Goal: Information Seeking & Learning: Learn about a topic

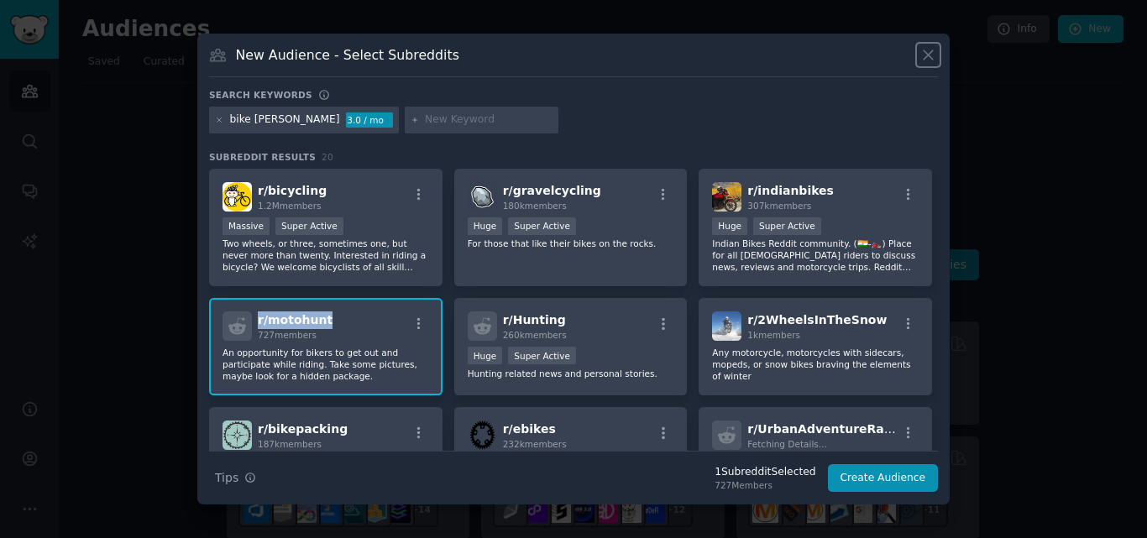
click at [933, 58] on icon at bounding box center [929, 55] width 18 height 18
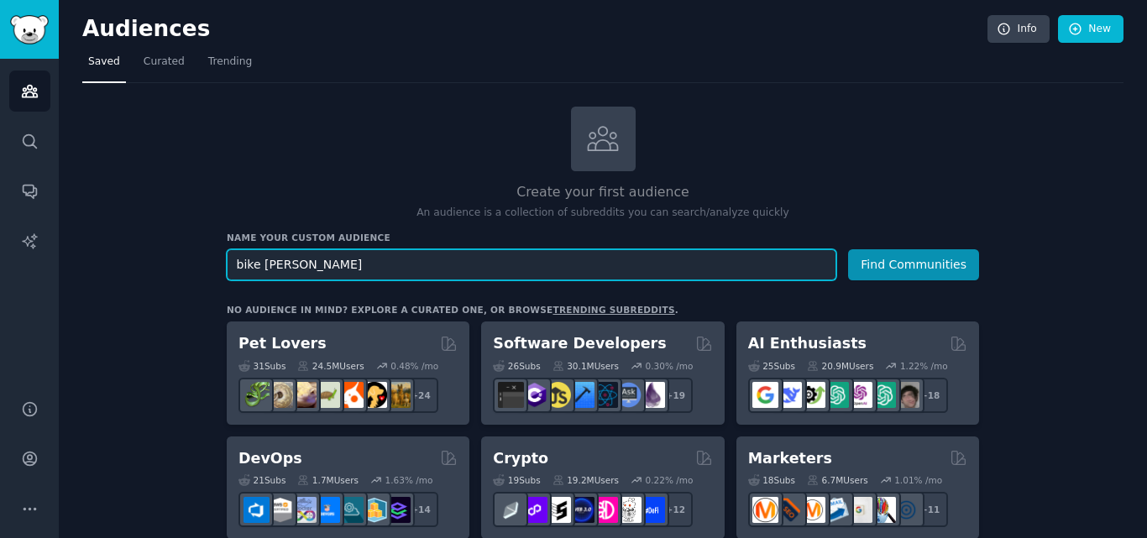
click at [547, 266] on input "bike [PERSON_NAME]" at bounding box center [532, 264] width 610 height 31
click at [348, 269] on input "bike" at bounding box center [532, 264] width 610 height 31
paste input "road bike"
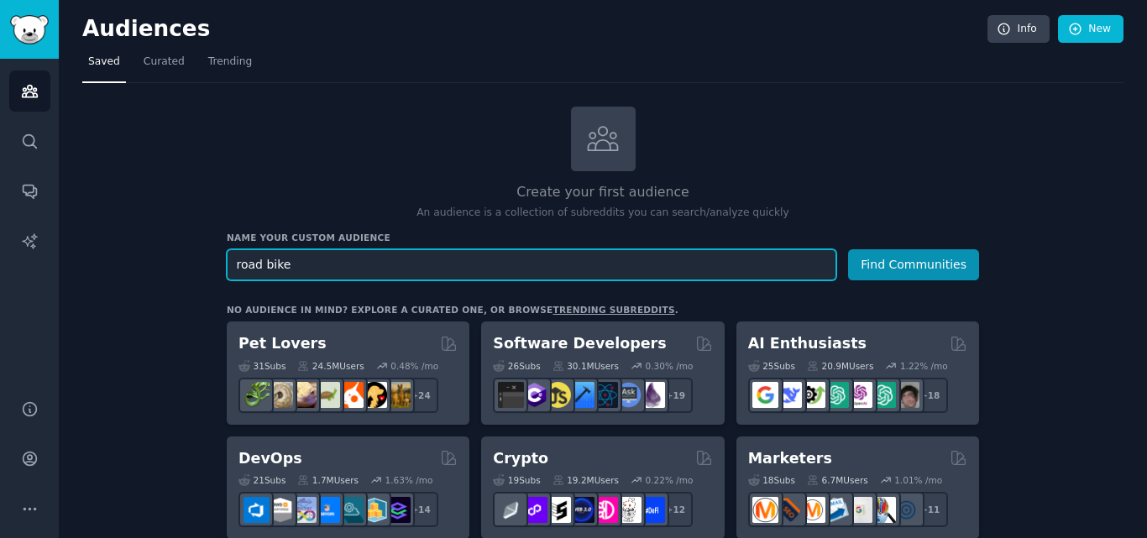
type input "road bike"
click at [848, 249] on button "Find Communities" at bounding box center [913, 264] width 131 height 31
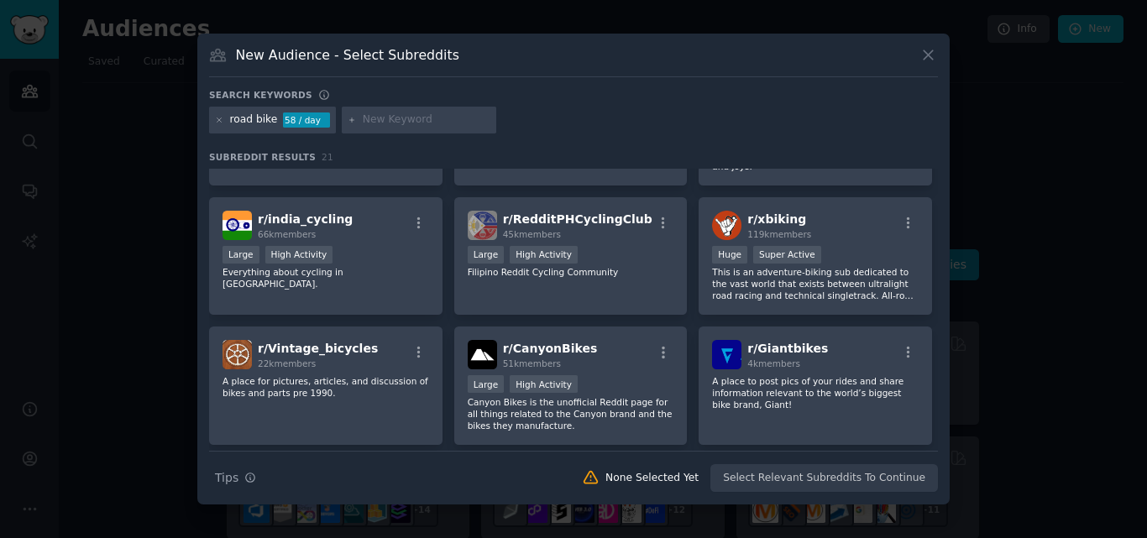
scroll to position [629, 0]
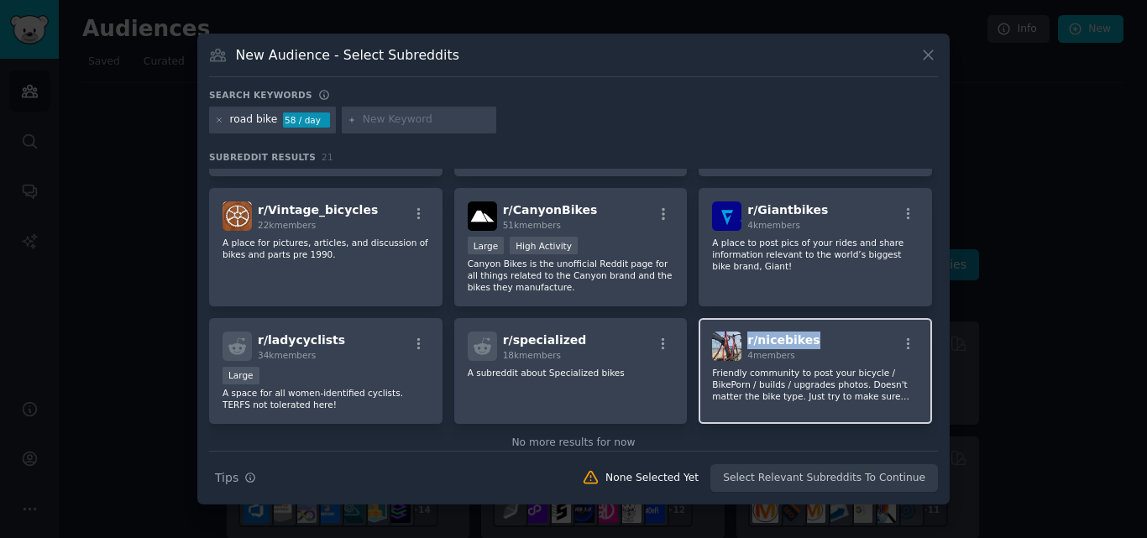
drag, startPoint x: 809, startPoint y: 312, endPoint x: 745, endPoint y: 321, distance: 64.4
click at [745, 332] on div "r/ nicebikes 4 members" at bounding box center [815, 346] width 207 height 29
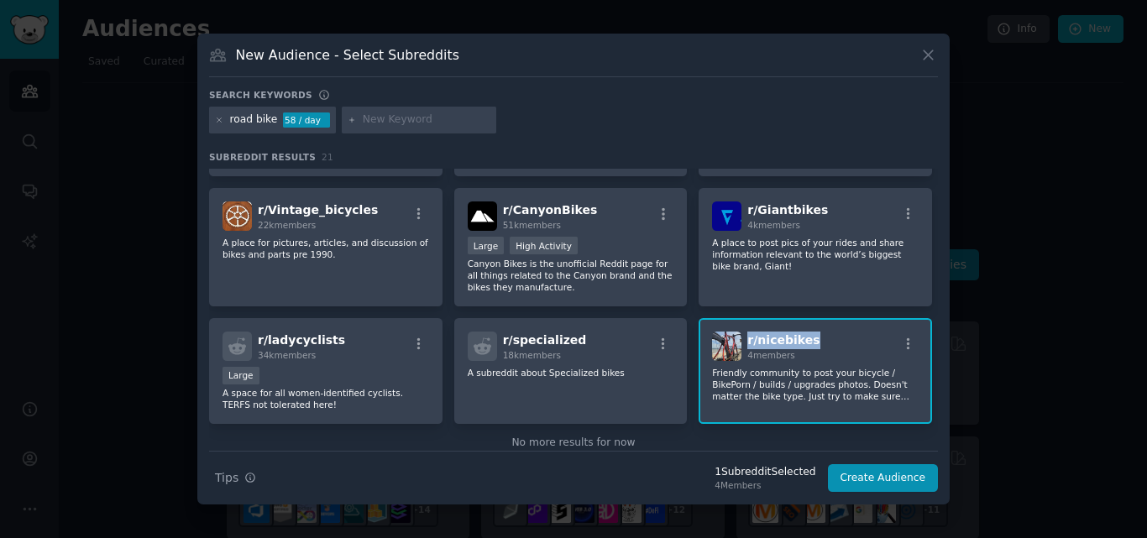
copy span "r/ nicebikes"
click at [575, 332] on div "r/ specialized 18k members" at bounding box center [571, 346] width 207 height 29
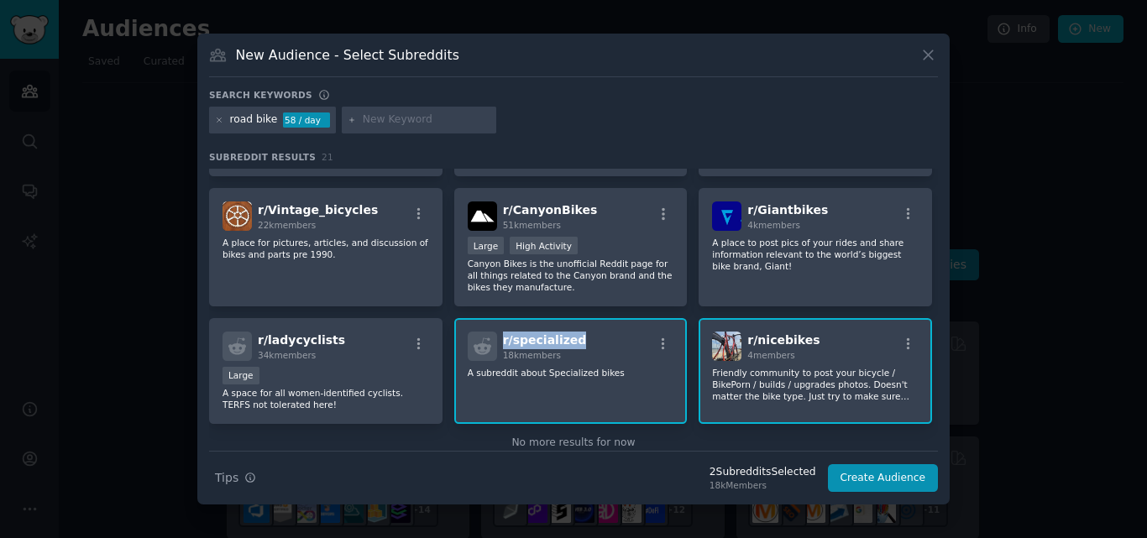
drag, startPoint x: 575, startPoint y: 312, endPoint x: 500, endPoint y: 323, distance: 75.4
click at [500, 332] on div "r/ specialized 18k members" at bounding box center [571, 346] width 207 height 29
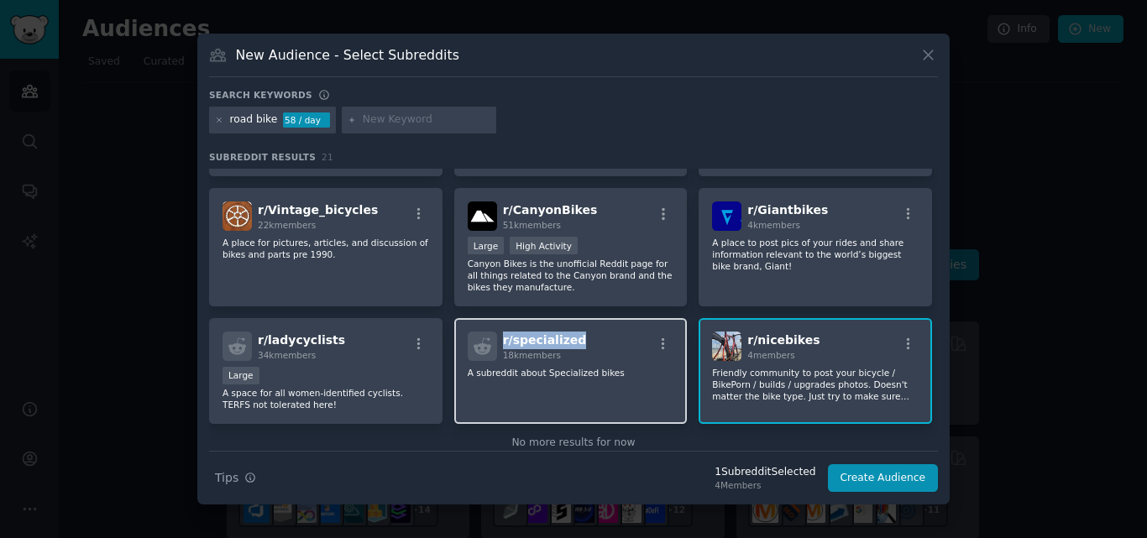
copy span "r/ specialized"
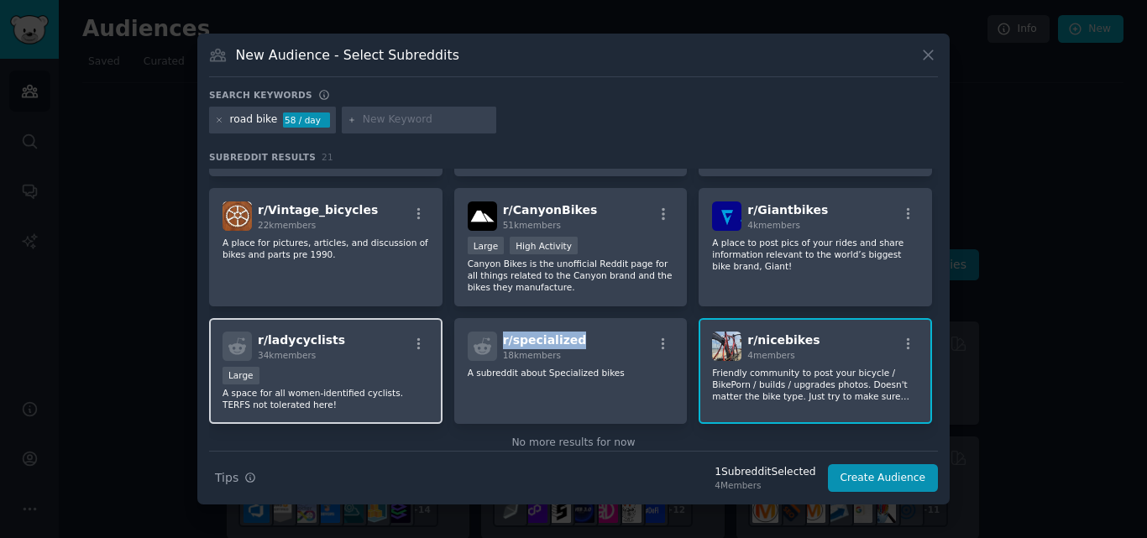
click at [343, 332] on div "r/ ladycyclists 34k members" at bounding box center [326, 346] width 207 height 29
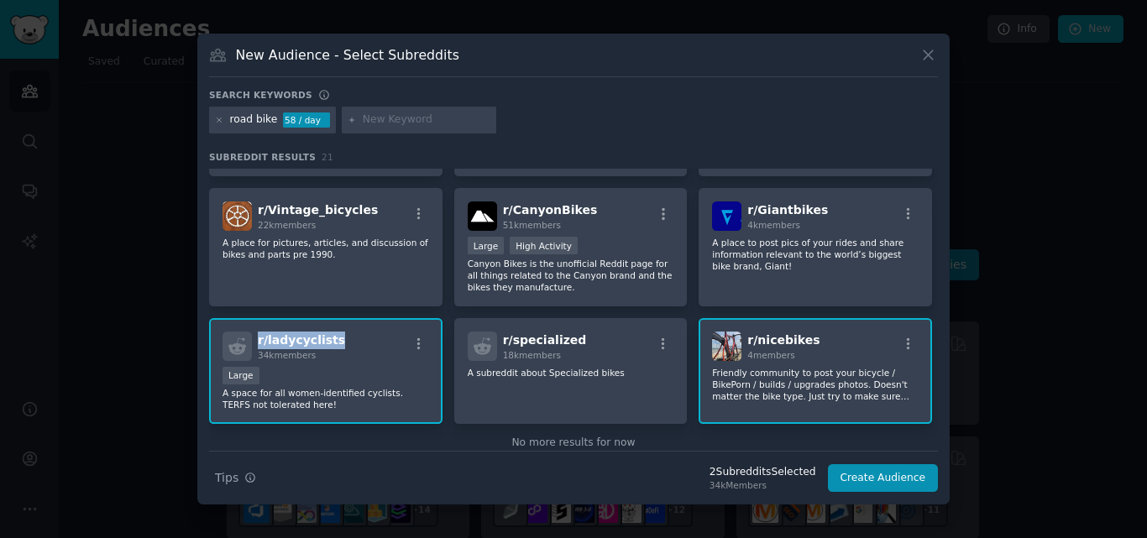
drag, startPoint x: 342, startPoint y: 310, endPoint x: 257, endPoint y: 315, distance: 85.0
click at [257, 332] on div "r/ ladycyclists 34k members" at bounding box center [326, 346] width 207 height 29
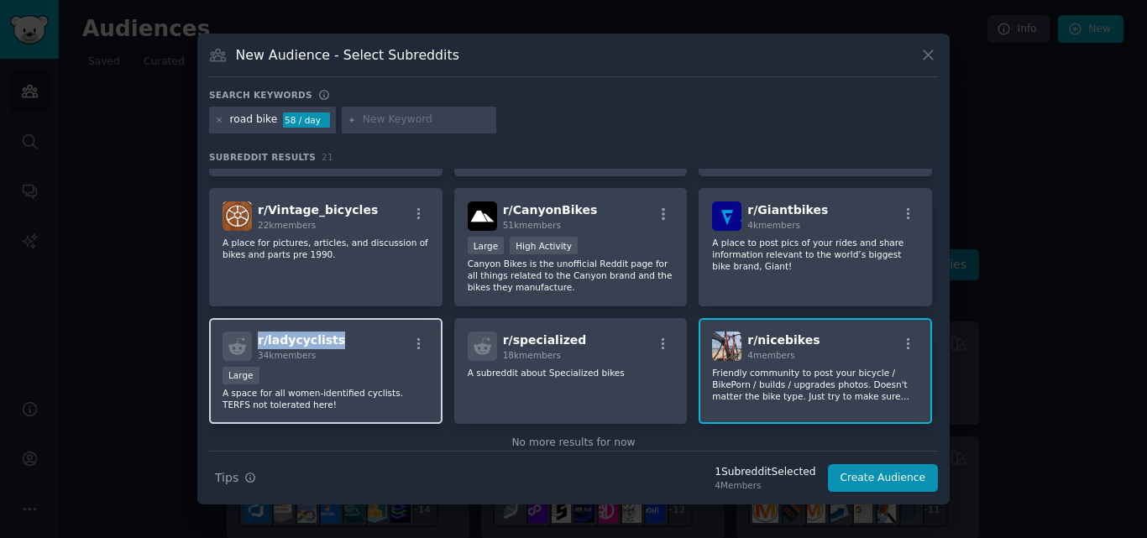
copy span "r/ ladycyclists"
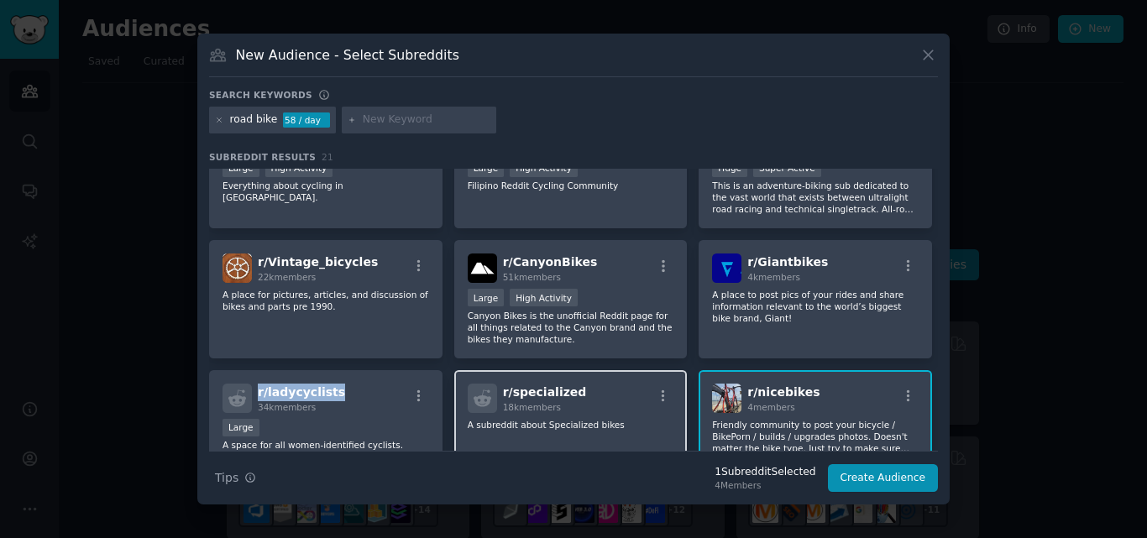
scroll to position [559, 0]
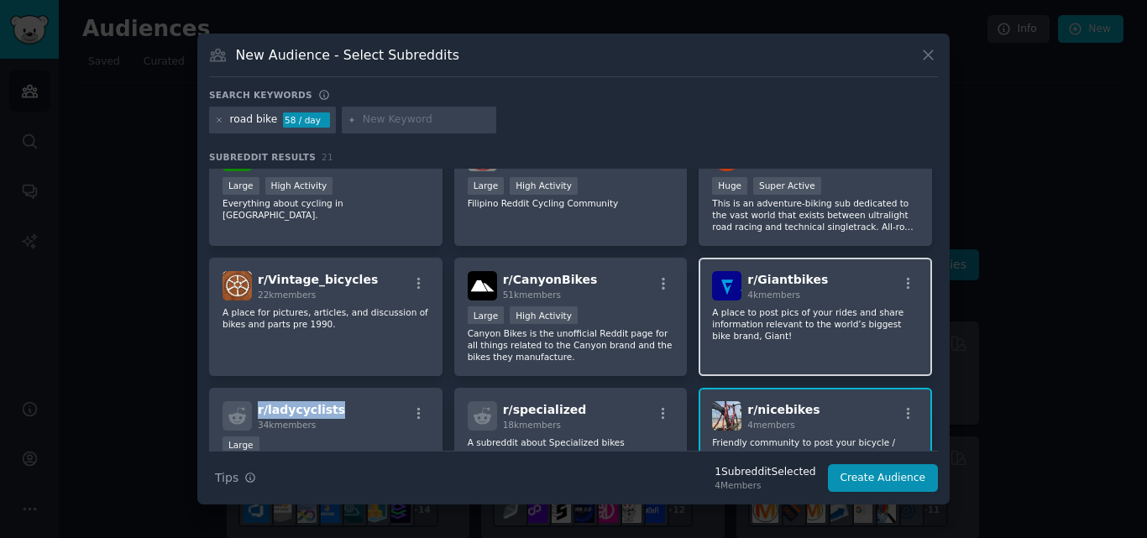
click at [817, 271] on div "r/ Giantbikes 4k members" at bounding box center [815, 285] width 207 height 29
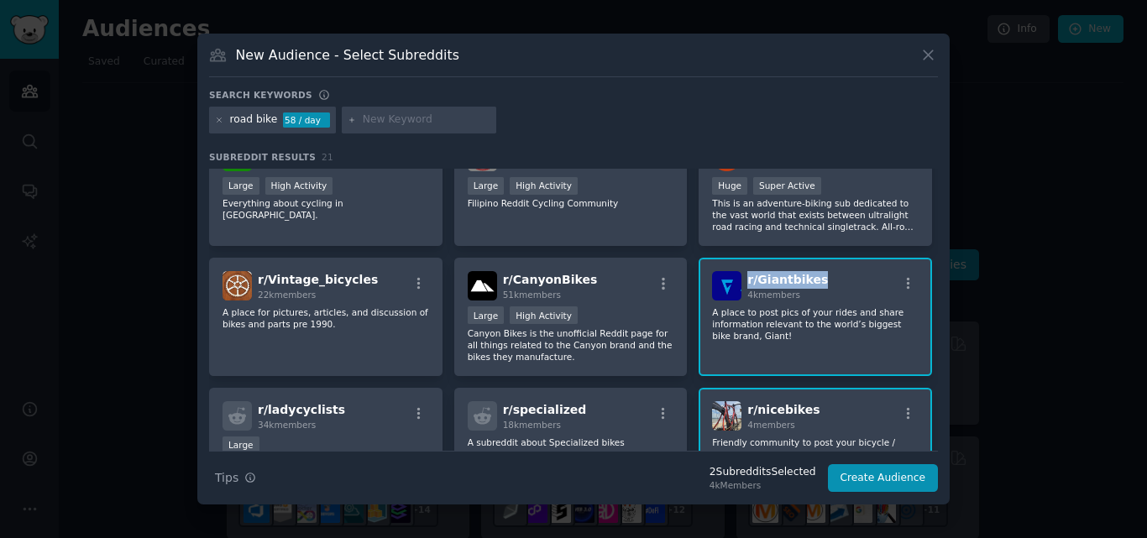
drag, startPoint x: 817, startPoint y: 249, endPoint x: 744, endPoint y: 250, distance: 73.1
click at [744, 271] on div "r/ Giantbikes 4k members" at bounding box center [815, 285] width 207 height 29
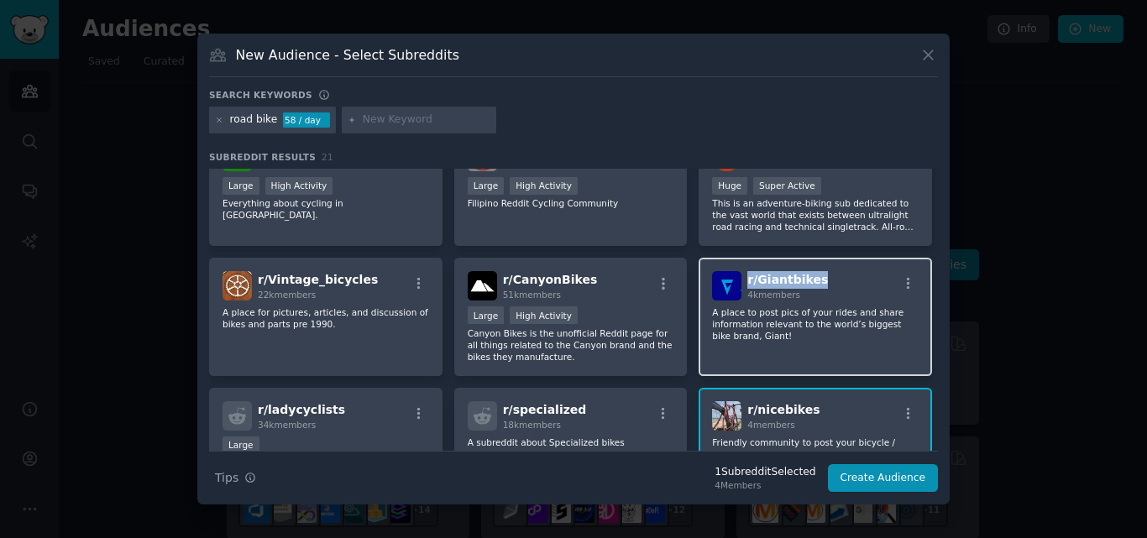
copy span "r/ Giantbikes"
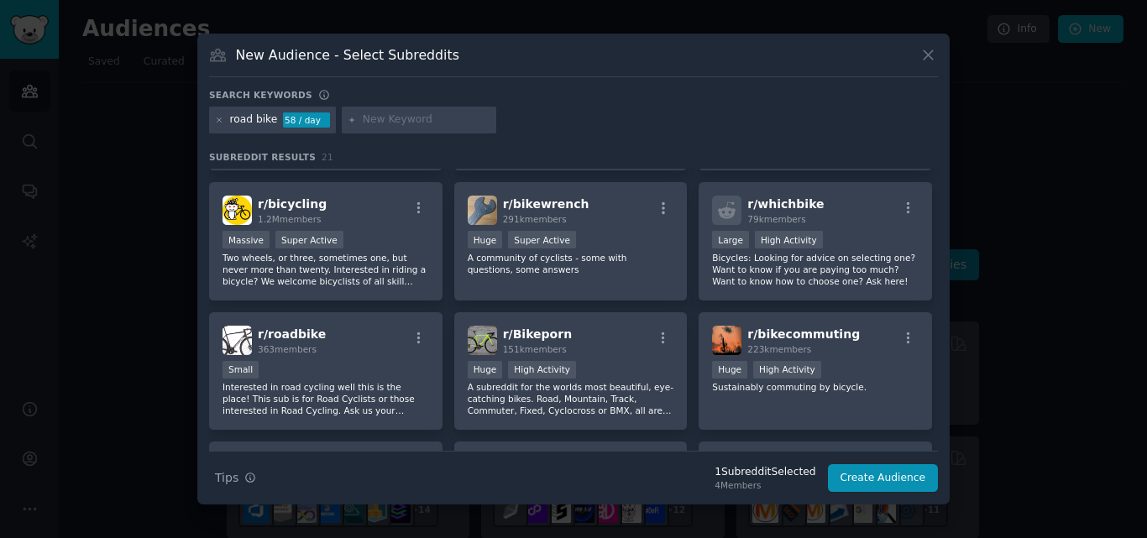
scroll to position [111, 0]
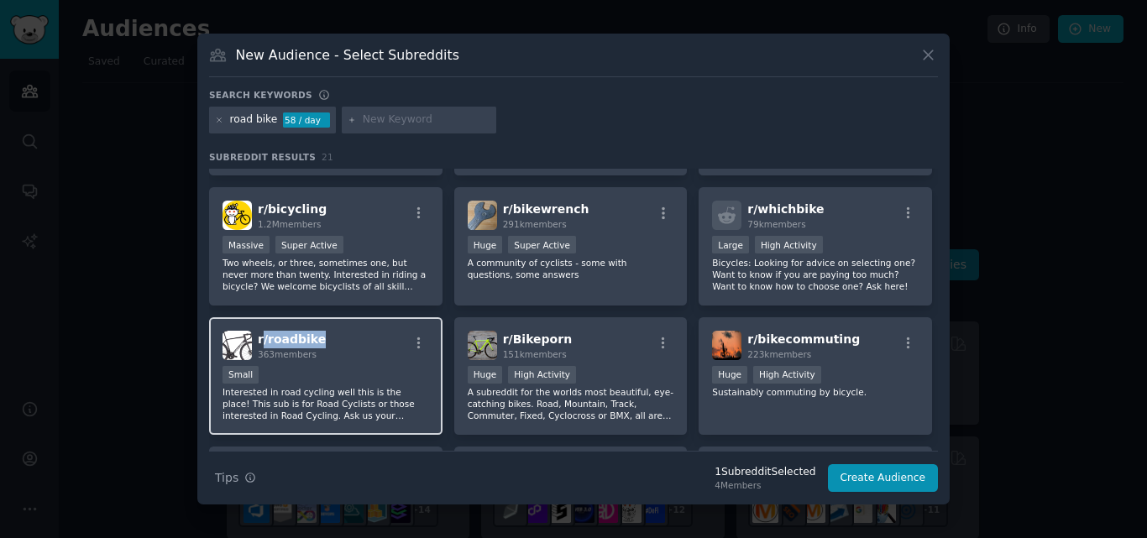
drag, startPoint x: 320, startPoint y: 331, endPoint x: 260, endPoint y: 334, distance: 59.7
click at [260, 334] on div "r/ roadbike 363 members" at bounding box center [326, 345] width 207 height 29
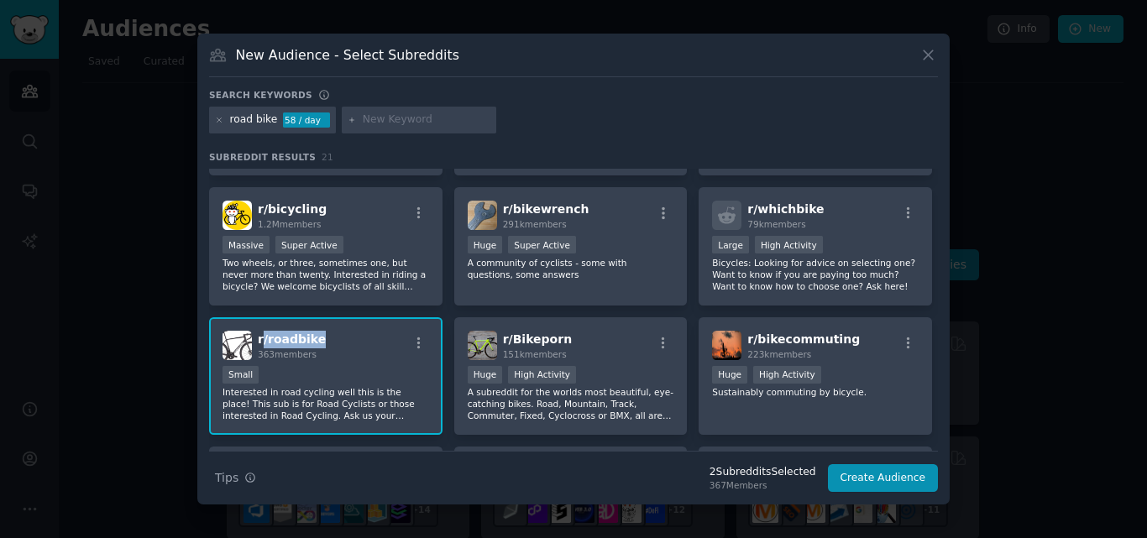
click at [318, 332] on div "r/ roadbike 363 members" at bounding box center [326, 345] width 207 height 29
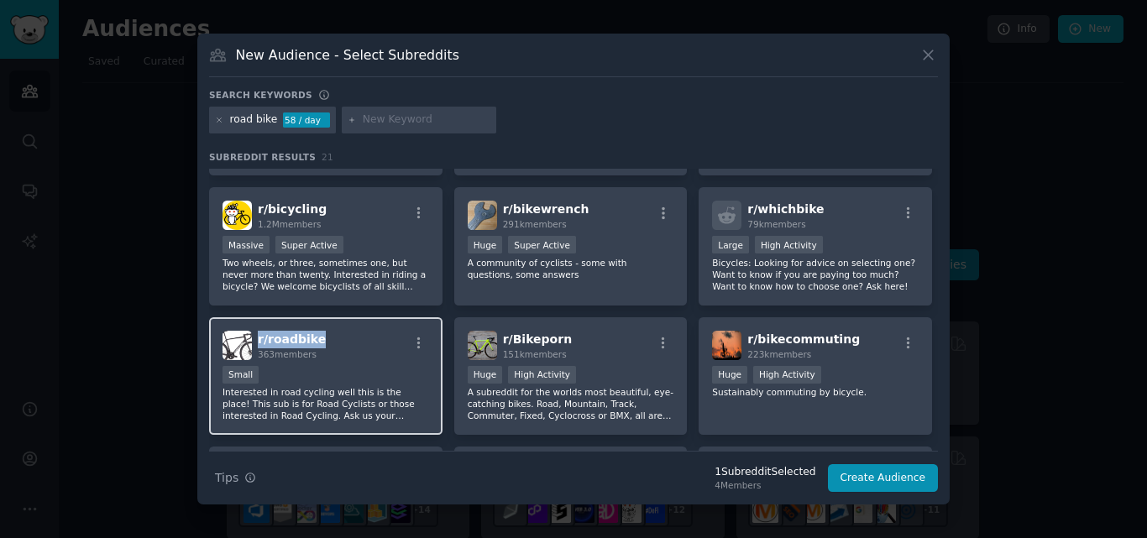
drag, startPoint x: 318, startPoint y: 332, endPoint x: 258, endPoint y: 332, distance: 60.5
click at [258, 332] on div "r/ roadbike 363 members" at bounding box center [326, 345] width 207 height 29
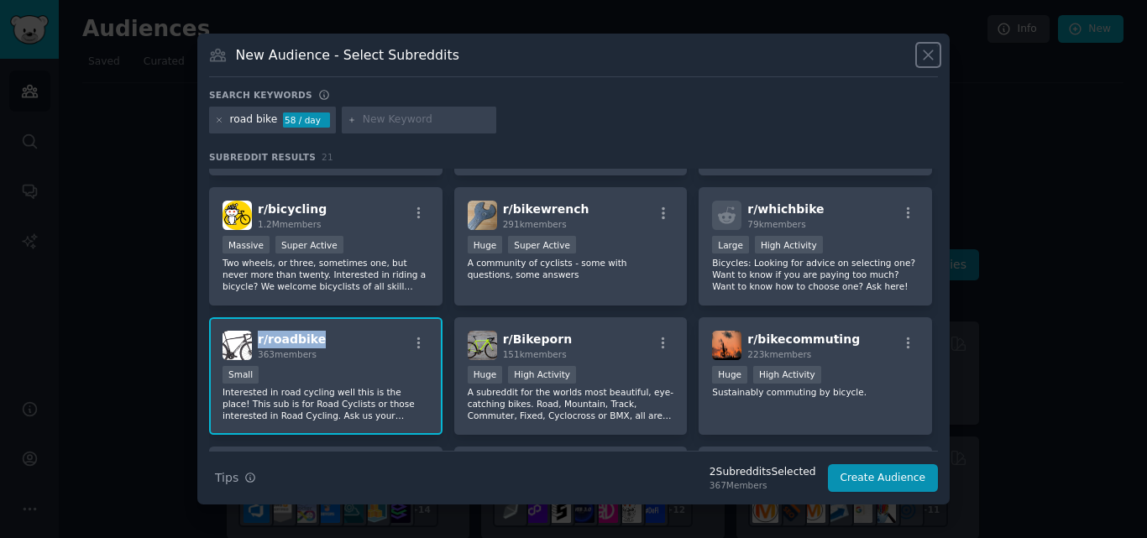
click at [921, 57] on icon at bounding box center [929, 55] width 18 height 18
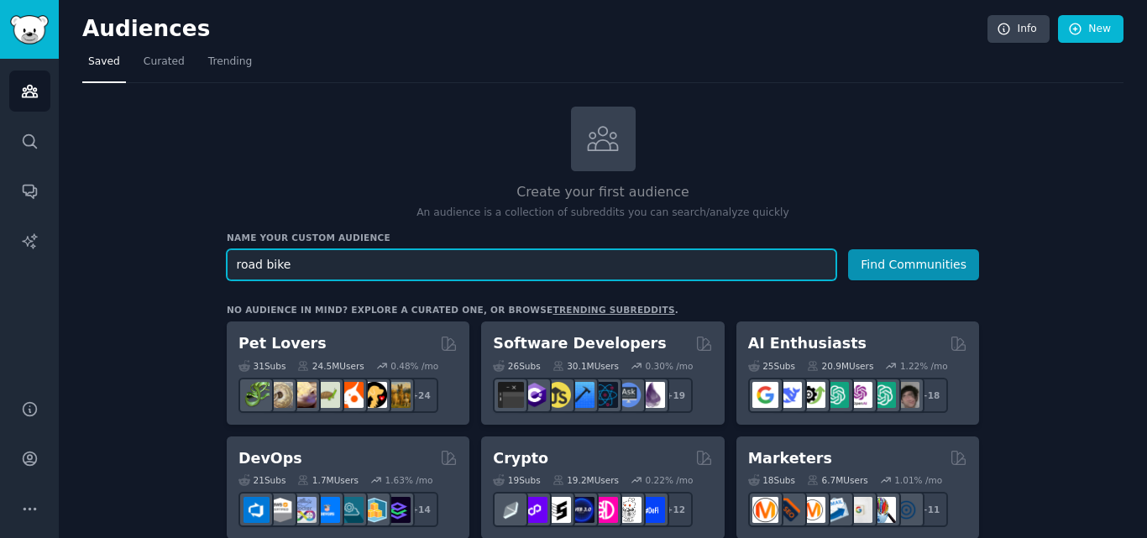
click at [249, 265] on input "road bike" at bounding box center [532, 264] width 610 height 31
type input "link bike"
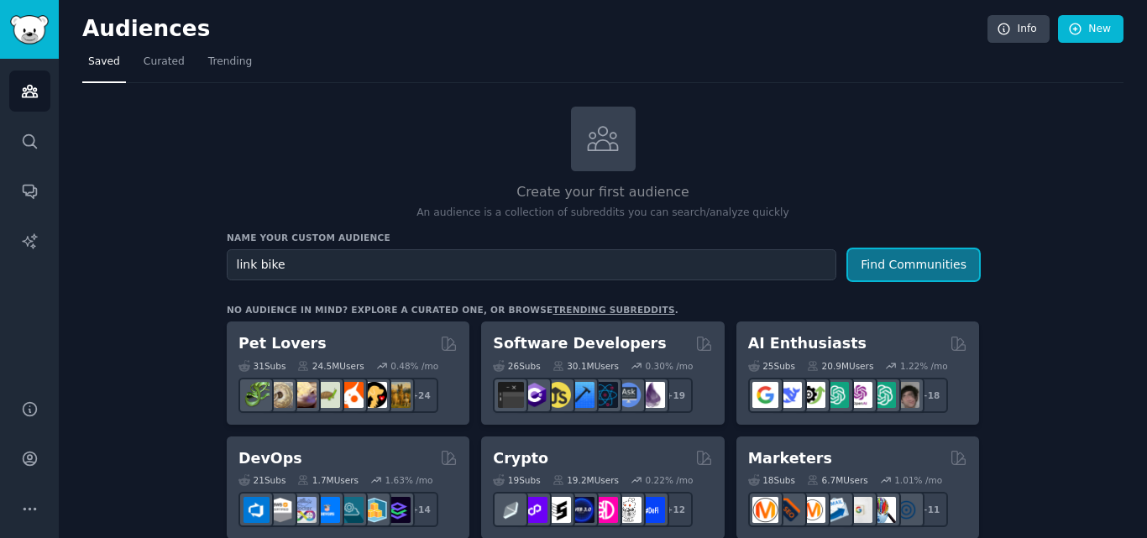
click at [900, 265] on button "Find Communities" at bounding box center [913, 264] width 131 height 31
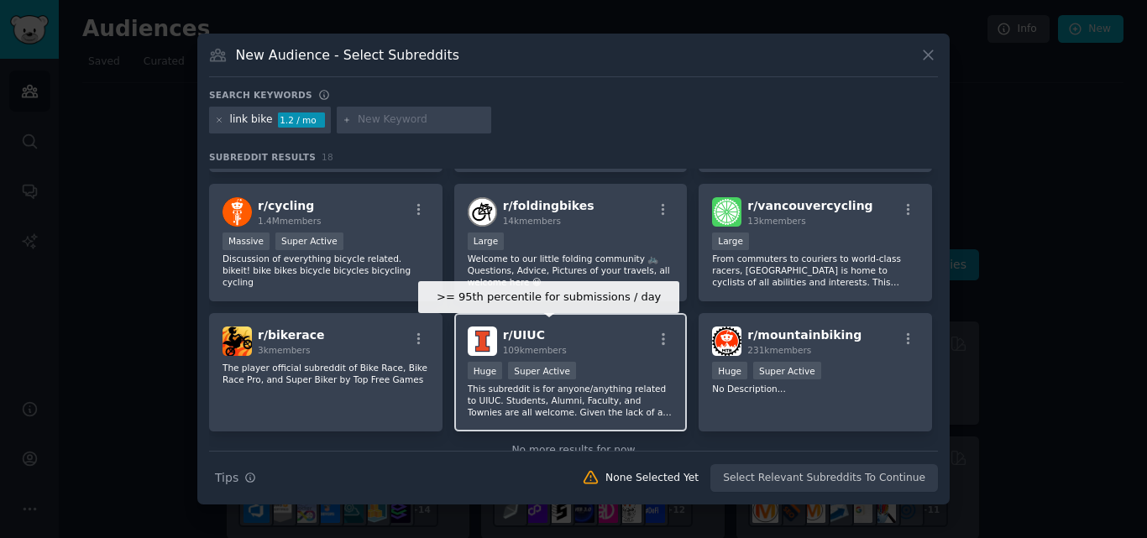
scroll to position [454, 0]
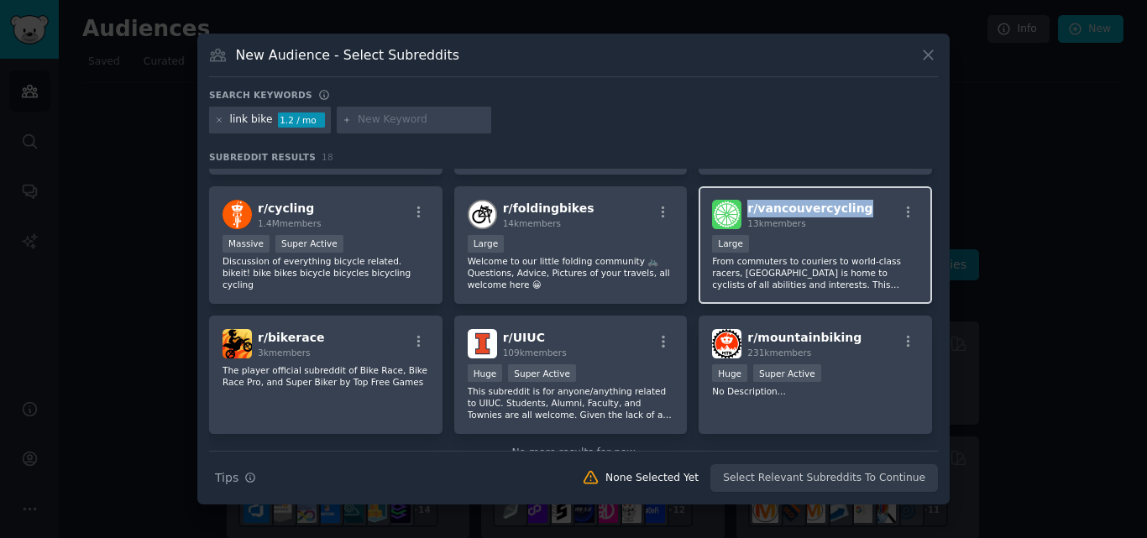
drag, startPoint x: 851, startPoint y: 202, endPoint x: 745, endPoint y: 207, distance: 106.0
click at [745, 207] on div "r/ vancouvercycling 13k members" at bounding box center [815, 214] width 207 height 29
